Goal: Task Accomplishment & Management: Manage account settings

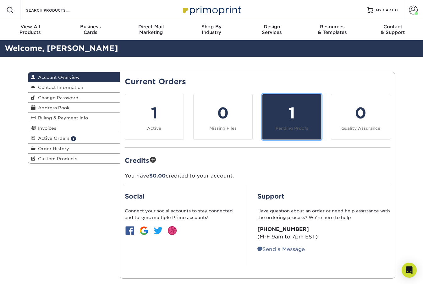
click at [294, 114] on div "1" at bounding box center [291, 113] width 51 height 23
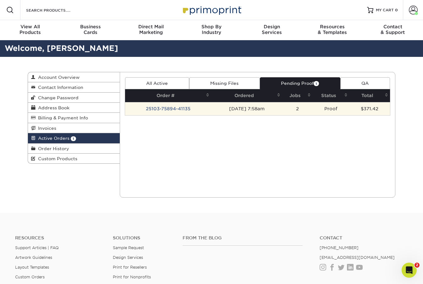
click at [279, 109] on td "[DATE] 7:58am" at bounding box center [246, 108] width 71 height 13
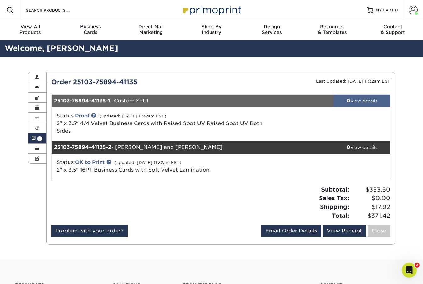
click at [357, 103] on div "view details" at bounding box center [361, 101] width 57 height 6
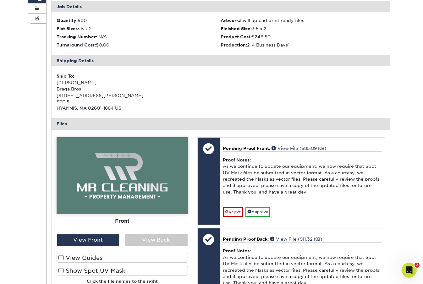
scroll to position [150, 0]
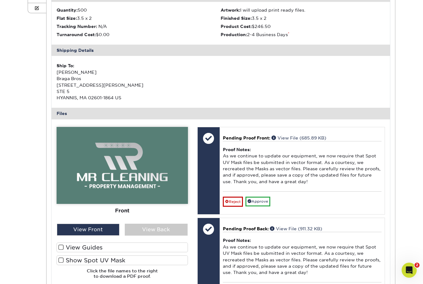
click at [99, 250] on label "View Guides" at bounding box center [122, 248] width 131 height 10
click at [0, 0] on input "View Guides" at bounding box center [0, 0] width 0 height 0
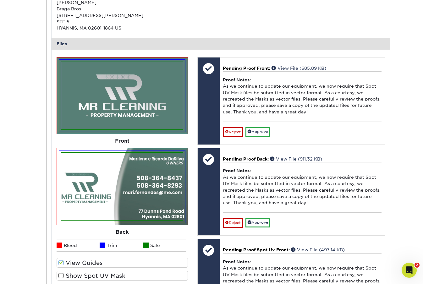
scroll to position [252, 0]
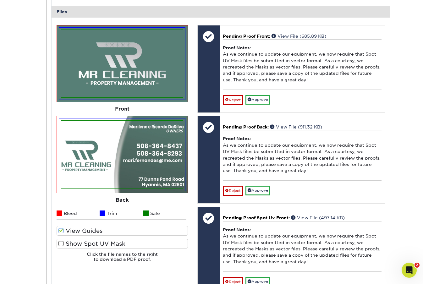
click at [87, 244] on label "Show Spot UV Mask" at bounding box center [122, 244] width 131 height 10
click at [0, 0] on input "Show Spot UV Mask" at bounding box center [0, 0] width 0 height 0
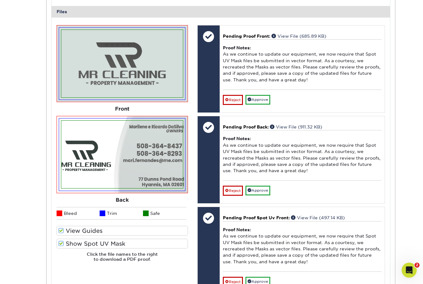
click at [82, 230] on label "View Guides" at bounding box center [122, 231] width 131 height 10
click at [0, 0] on input "View Guides" at bounding box center [0, 0] width 0 height 0
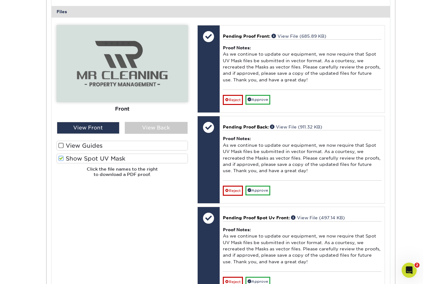
click at [94, 146] on label "View Guides" at bounding box center [122, 146] width 131 height 10
click at [0, 0] on input "View Guides" at bounding box center [0, 0] width 0 height 0
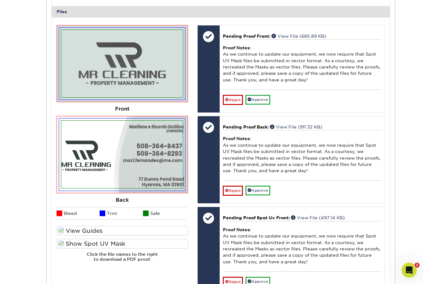
click at [75, 244] on label "Show Spot UV Mask" at bounding box center [122, 244] width 131 height 10
click at [0, 0] on input "Show Spot UV Mask" at bounding box center [0, 0] width 0 height 0
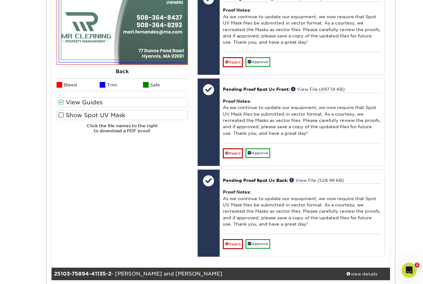
scroll to position [577, 0]
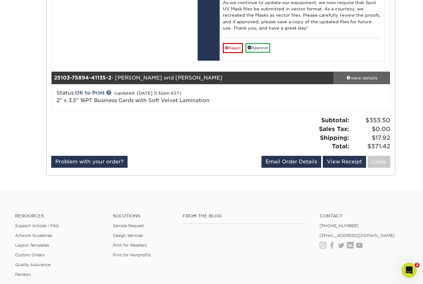
click at [362, 79] on div "view details" at bounding box center [361, 78] width 57 height 6
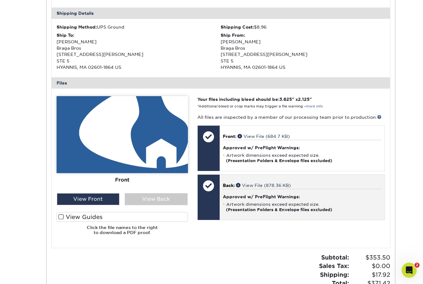
scroll to position [742, 0]
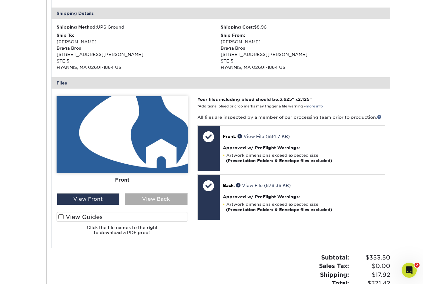
click at [162, 198] on div "View Back" at bounding box center [156, 199] width 63 height 12
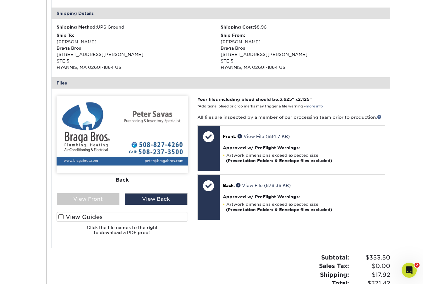
click at [105, 205] on div "Front Back" at bounding box center [122, 168] width 131 height 144
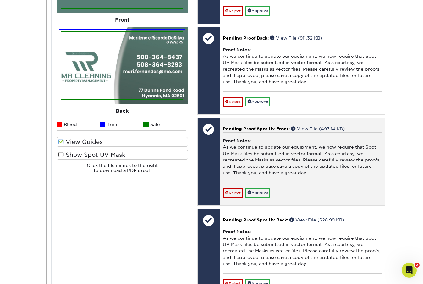
scroll to position [217, 0]
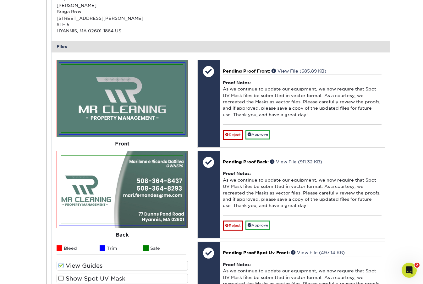
click at [60, 269] on label "View Guides" at bounding box center [122, 266] width 131 height 10
click at [0, 0] on input "View Guides" at bounding box center [0, 0] width 0 height 0
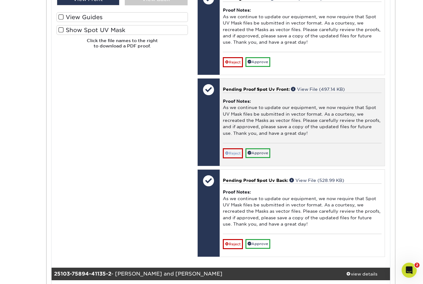
scroll to position [381, 0]
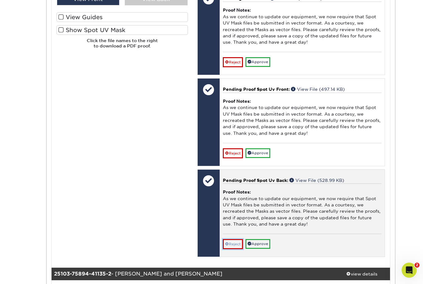
click at [233, 246] on link "Reject" at bounding box center [233, 244] width 20 height 10
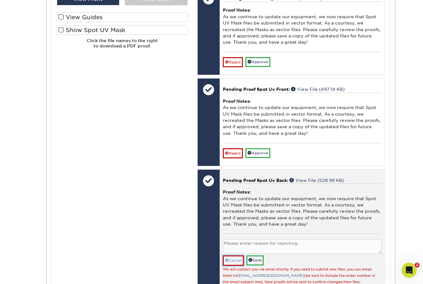
click at [237, 261] on link "Cancel" at bounding box center [233, 260] width 21 height 10
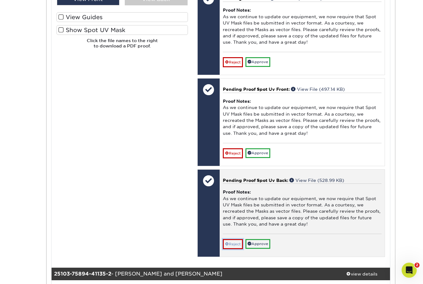
click at [237, 247] on link "Reject" at bounding box center [233, 244] width 20 height 10
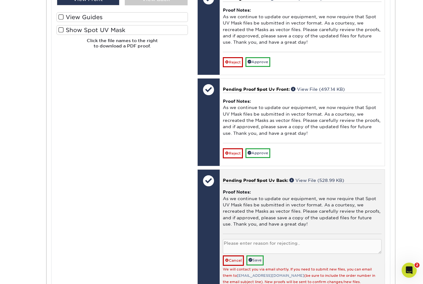
click at [243, 248] on textarea at bounding box center [302, 246] width 159 height 15
type textarea "no aligned"
click at [254, 261] on link "Save" at bounding box center [254, 260] width 17 height 10
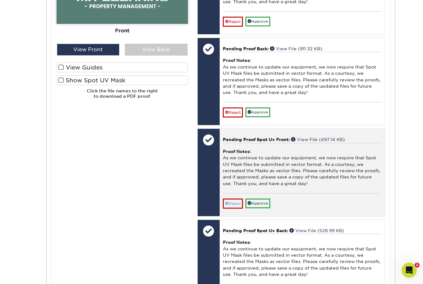
scroll to position [320, 0]
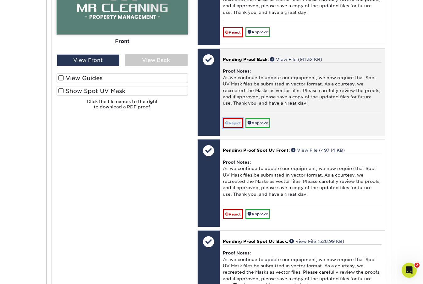
click at [234, 123] on link "Reject" at bounding box center [233, 123] width 20 height 10
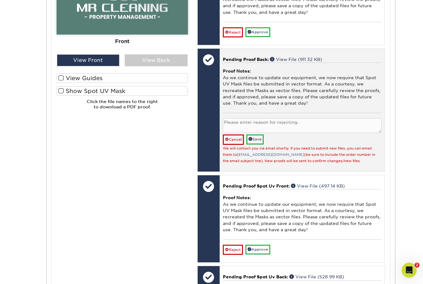
click at [252, 126] on textarea at bounding box center [302, 125] width 159 height 15
type textarea "not aligned"
click at [255, 143] on link "Save" at bounding box center [254, 139] width 17 height 10
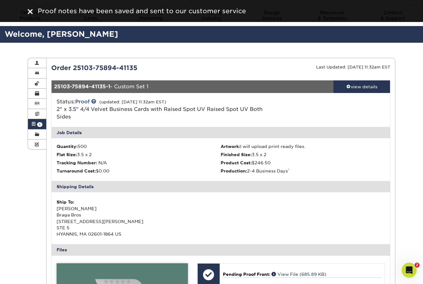
scroll to position [0, 0]
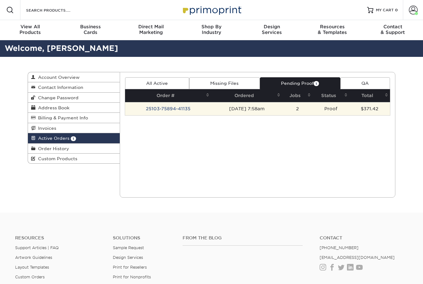
click at [337, 113] on td "Proof" at bounding box center [331, 108] width 37 height 13
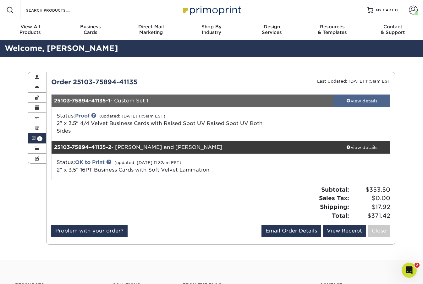
click at [373, 97] on link "view details" at bounding box center [361, 101] width 57 height 13
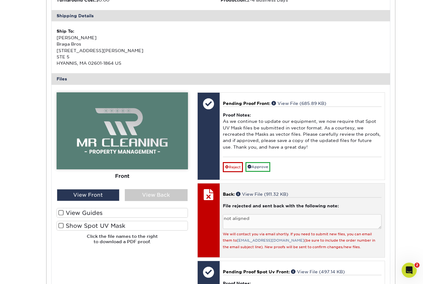
scroll to position [182, 0]
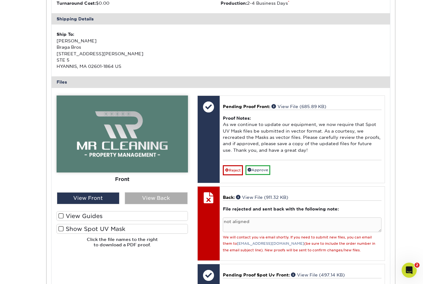
click at [160, 199] on div "View Back" at bounding box center [156, 198] width 63 height 12
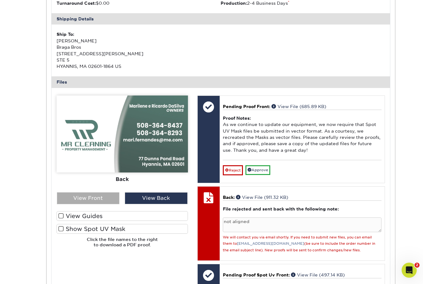
click at [95, 196] on div "View Front" at bounding box center [88, 198] width 63 height 12
